Goal: Find specific page/section

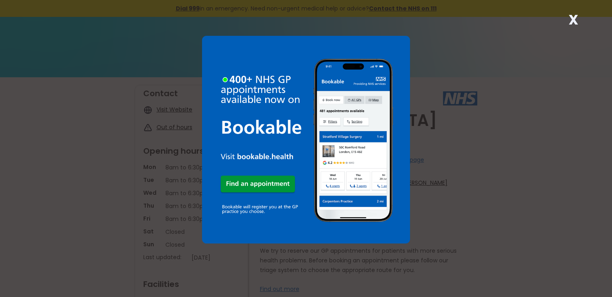
click at [551, 188] on div "X" at bounding box center [306, 148] width 612 height 297
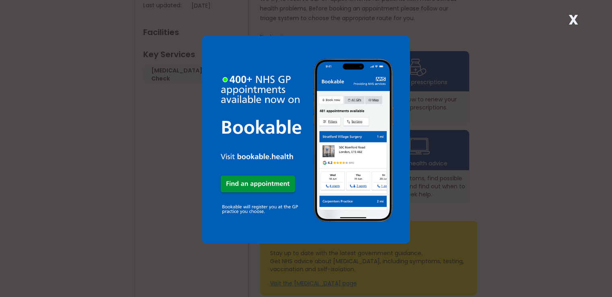
scroll to position [290, 0]
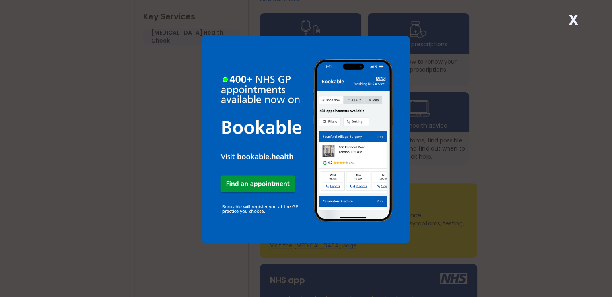
click at [161, 118] on div "X" at bounding box center [306, 148] width 612 height 297
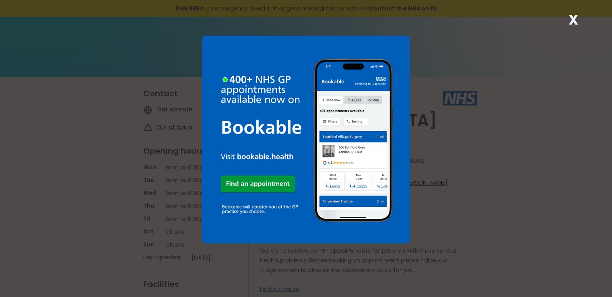
click at [457, 64] on div "X" at bounding box center [306, 148] width 612 height 297
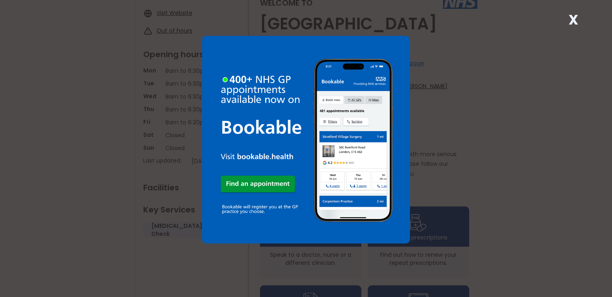
scroll to position [102, 0]
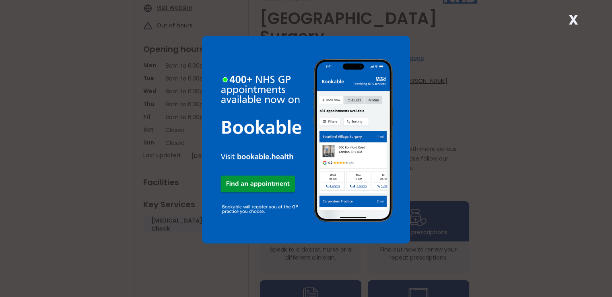
click at [435, 225] on div "X" at bounding box center [306, 148] width 612 height 297
click at [438, 224] on div "X" at bounding box center [306, 148] width 612 height 297
click at [569, 19] on strong "X" at bounding box center [574, 19] width 10 height 19
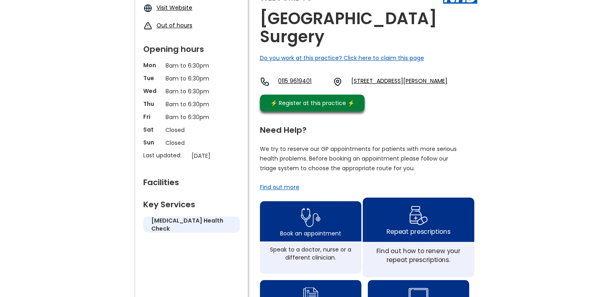
click at [407, 227] on div "Repeat prescriptions" at bounding box center [418, 231] width 64 height 9
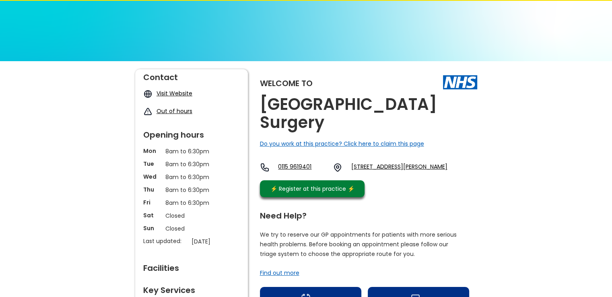
scroll to position [0, 0]
